Goal: Task Accomplishment & Management: Use online tool/utility

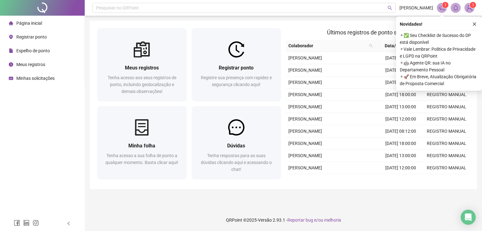
click at [39, 39] on span "Registrar ponto" at bounding box center [31, 37] width 30 height 5
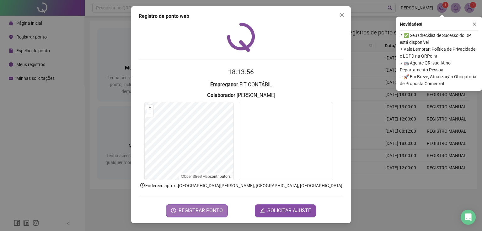
click at [215, 210] on span "REGISTRAR PONTO" at bounding box center [200, 211] width 44 height 8
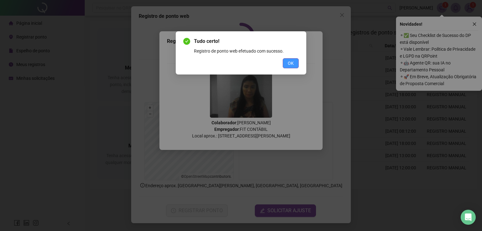
click at [294, 62] on button "OK" at bounding box center [291, 63] width 16 height 10
